Goal: Task Accomplishment & Management: Manage account settings

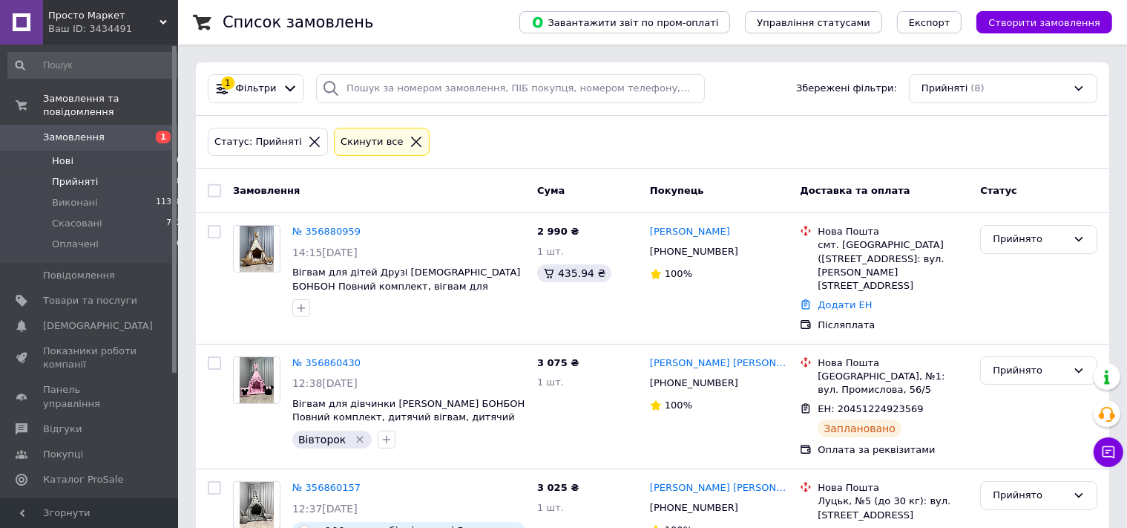
click at [65, 154] on span "Нові" at bounding box center [63, 160] width 22 height 13
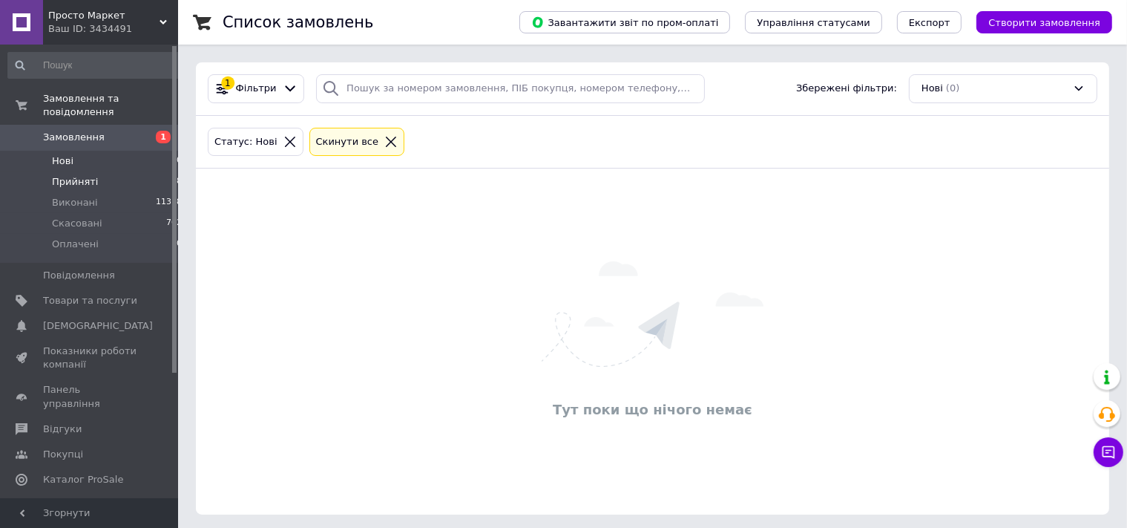
click at [65, 175] on span "Прийняті" at bounding box center [75, 181] width 46 height 13
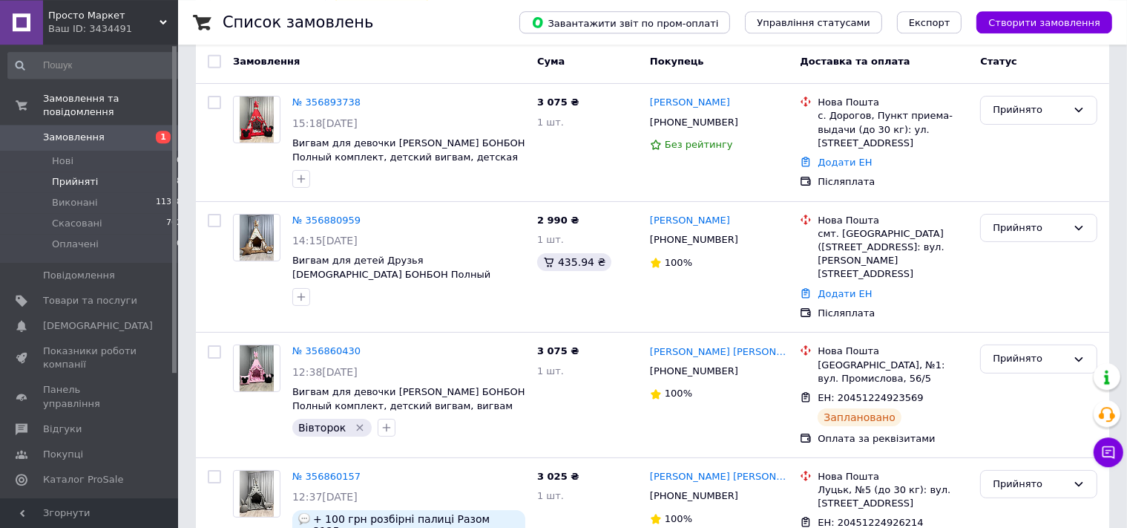
scroll to position [128, 0]
click at [1097, 165] on div "Прийнято" at bounding box center [1038, 143] width 129 height 105
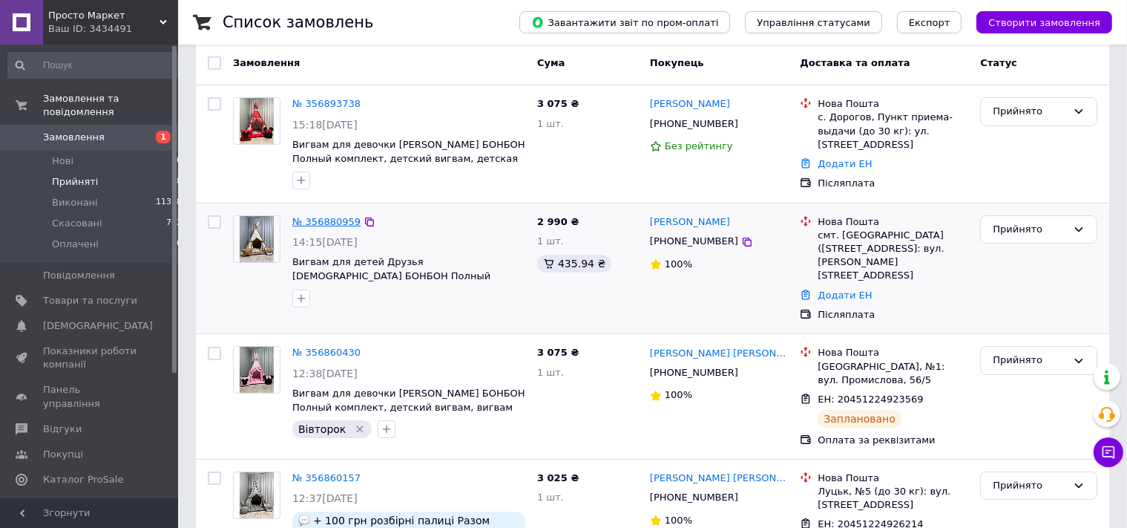
click at [324, 221] on link "№ 356880959" at bounding box center [326, 221] width 68 height 11
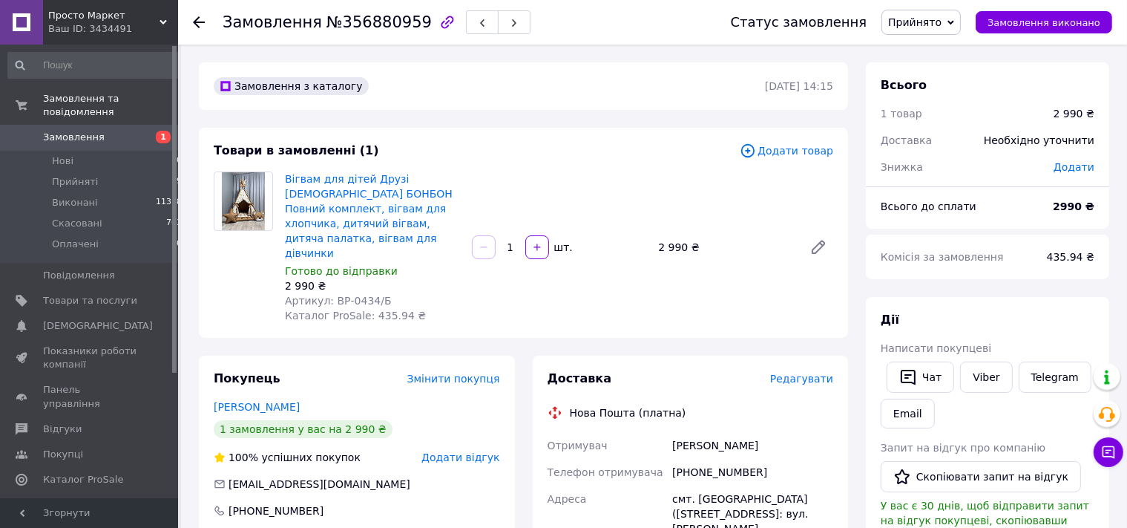
click at [193, 21] on icon at bounding box center [199, 22] width 12 height 12
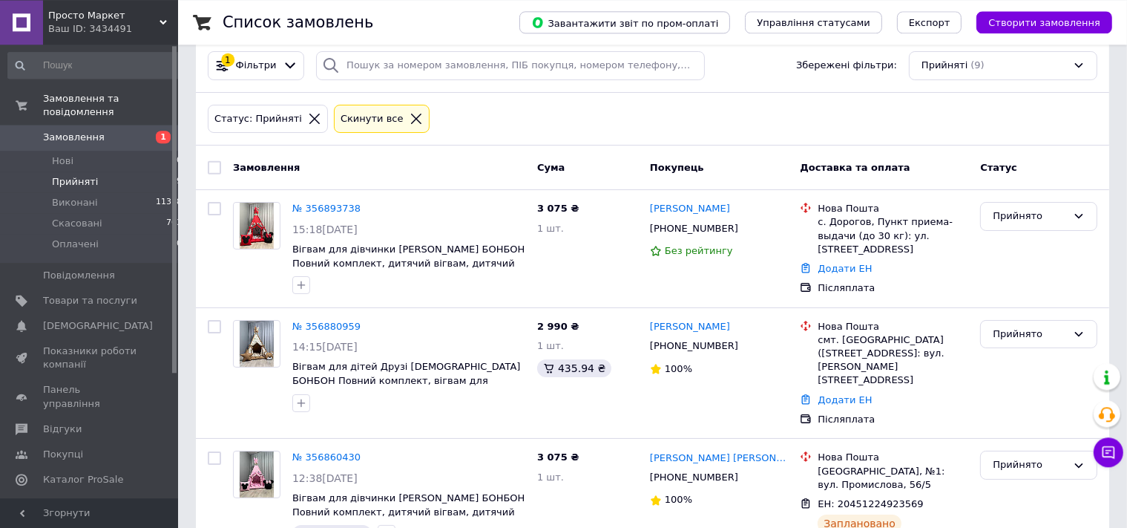
scroll to position [26, 0]
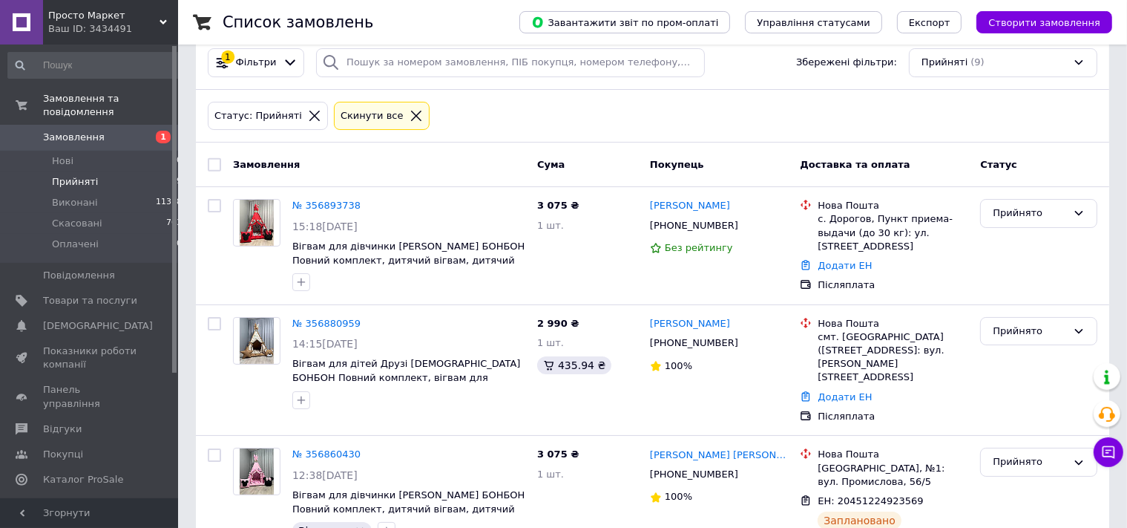
click at [1030, 108] on div "Статус: Прийняті Cкинути все" at bounding box center [653, 116] width 896 height 35
click at [65, 154] on span "Нові" at bounding box center [63, 160] width 22 height 13
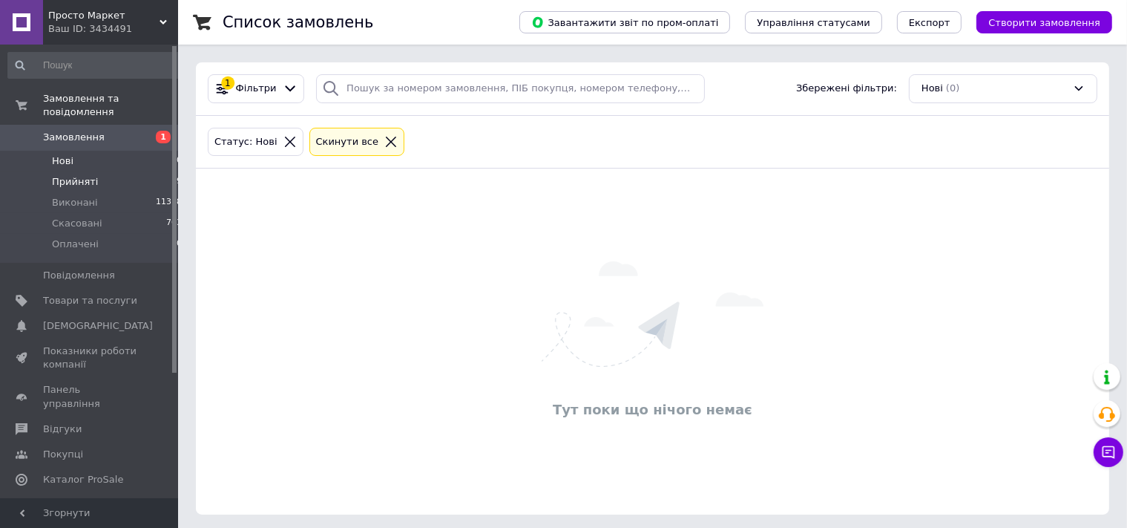
click at [71, 175] on span "Прийняті" at bounding box center [75, 181] width 46 height 13
